Goal: Information Seeking & Learning: Find specific fact

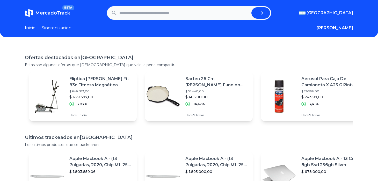
click at [54, 27] on link "Sincronizacion" at bounding box center [57, 28] width 30 height 6
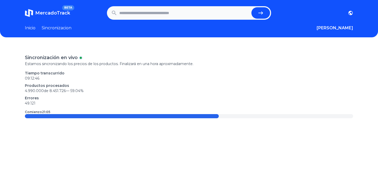
click at [51, 22] on header "MercadoTrack BETA Argentina Uruguay Mexico Chile Peru Venezuela Colombia Brasil…" at bounding box center [189, 18] width 378 height 37
click at [28, 29] on link "Inicio" at bounding box center [30, 28] width 11 height 6
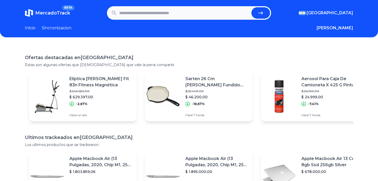
drag, startPoint x: 41, startPoint y: 16, endPoint x: 43, endPoint y: 14, distance: 2.8
click at [41, 16] on h1 "MercadoTrack BETA" at bounding box center [52, 12] width 35 height 7
click at [43, 14] on span "MercadoTrack" at bounding box center [52, 13] width 35 height 6
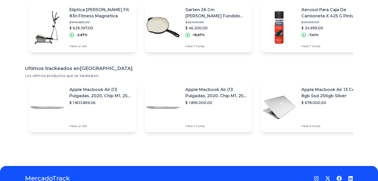
scroll to position [97, 0]
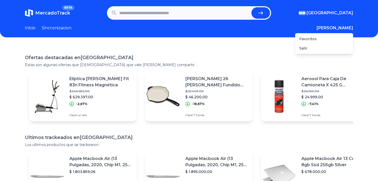
drag, startPoint x: 358, startPoint y: 27, endPoint x: 355, endPoint y: 28, distance: 3.2
click at [358, 28] on header "MercadoTrack BETA Argentina Argentina Uruguay Mexico Chile Peru Venezuela Colom…" at bounding box center [189, 18] width 378 height 37
click at [353, 28] on button "[PERSON_NAME]" at bounding box center [335, 28] width 37 height 6
click at [307, 49] on button "Salir" at bounding box center [303, 48] width 8 height 5
click at [342, 26] on button "Iniciar sesion" at bounding box center [341, 28] width 26 height 6
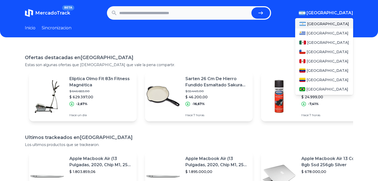
click at [342, 25] on div "[GEOGRAPHIC_DATA]" at bounding box center [324, 23] width 58 height 9
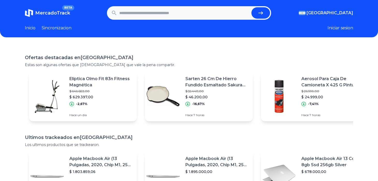
click at [353, 28] on button "Iniciar sesion" at bounding box center [341, 28] width 26 height 6
click at [319, 35] on header "MercadoTrack BETA [GEOGRAPHIC_DATA] [GEOGRAPHIC_DATA] [GEOGRAPHIC_DATA] [GEOGRA…" at bounding box center [189, 18] width 378 height 37
drag, startPoint x: 338, startPoint y: 26, endPoint x: 175, endPoint y: 35, distance: 163.9
click at [337, 26] on section "Inicio Sincronizacion Juan Favoritos Salir" at bounding box center [189, 28] width 328 height 6
click at [154, 16] on input "text" at bounding box center [184, 12] width 130 height 11
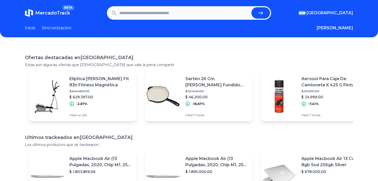
paste input "**********"
type input "**********"
click at [251, 7] on button "submit" at bounding box center [260, 12] width 19 height 11
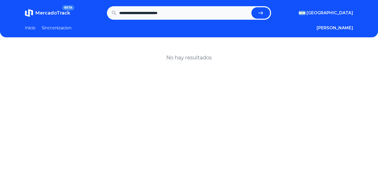
drag, startPoint x: 150, startPoint y: 13, endPoint x: 368, endPoint y: 20, distance: 217.9
click at [342, 14] on section "**********" at bounding box center [189, 12] width 328 height 13
type input "**********"
click at [251, 7] on button "submit" at bounding box center [260, 12] width 19 height 11
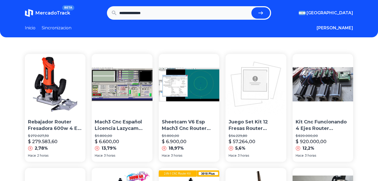
click at [35, 12] on link "MercadoTrack BETA" at bounding box center [47, 13] width 45 height 8
